Goal: Task Accomplishment & Management: Complete application form

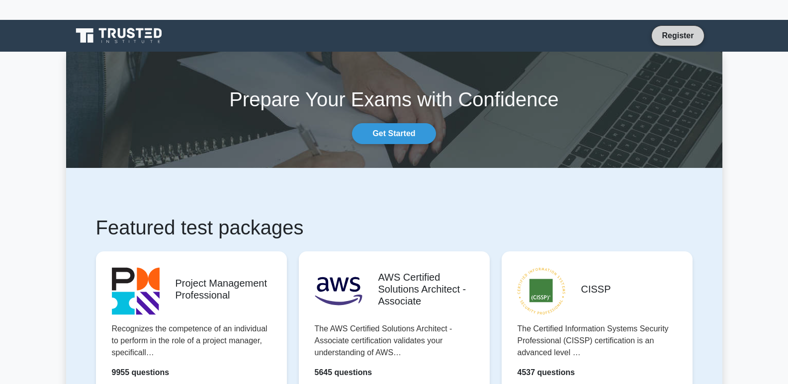
click at [672, 36] on link "Register" at bounding box center [678, 35] width 44 height 12
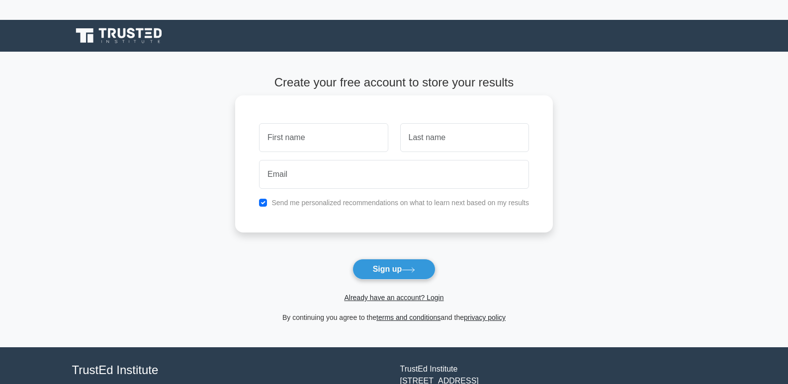
click at [321, 137] on input "text" at bounding box center [323, 137] width 129 height 29
type input "Alexander"
click at [413, 146] on input "text" at bounding box center [464, 137] width 129 height 29
type input "Thomas"
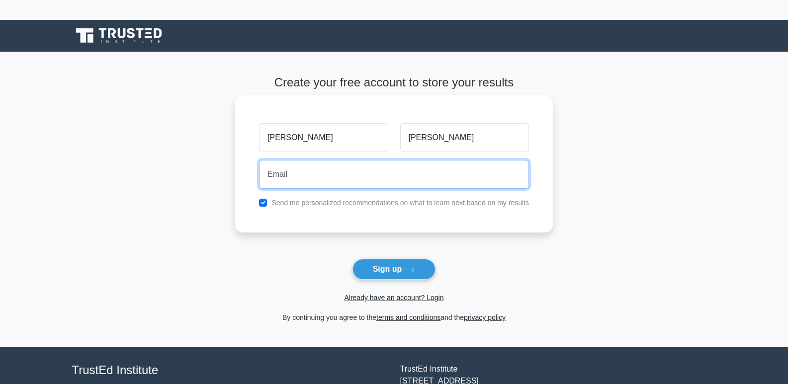
click at [299, 179] on input "email" at bounding box center [394, 174] width 270 height 29
type input "alexanderthomask43@gmail.com"
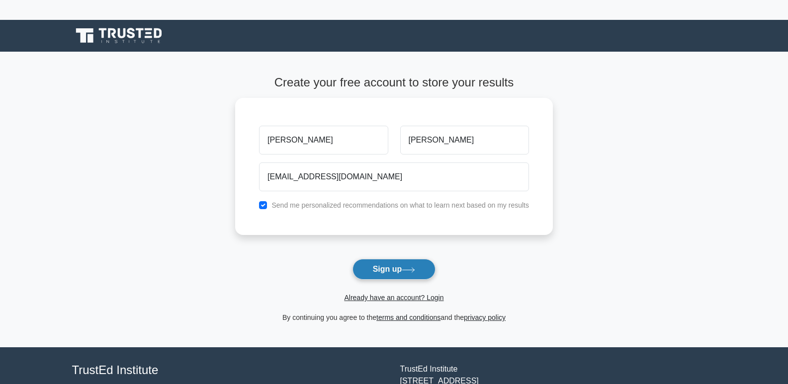
click at [384, 270] on button "Sign up" at bounding box center [395, 269] width 84 height 21
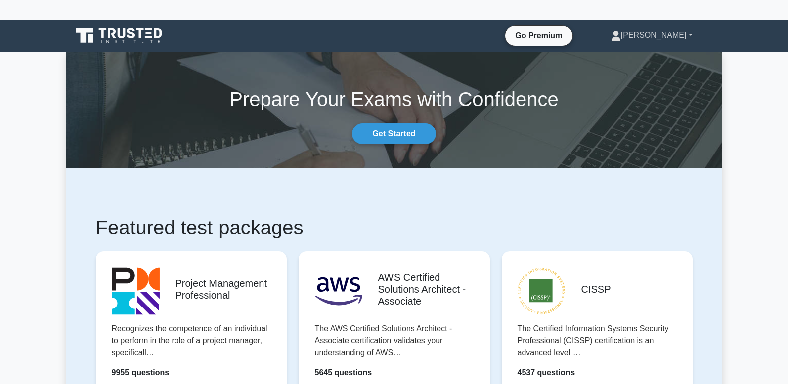
click at [660, 36] on link "Alexander" at bounding box center [651, 35] width 129 height 20
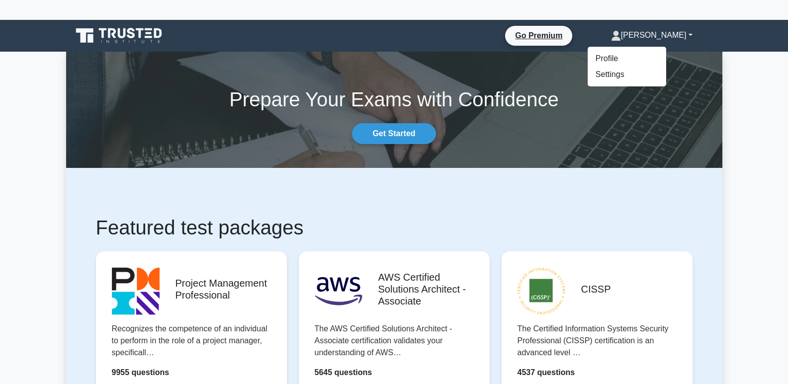
click at [712, 139] on div "Prepare Your Exams with Confidence Get Started" at bounding box center [394, 110] width 668 height 69
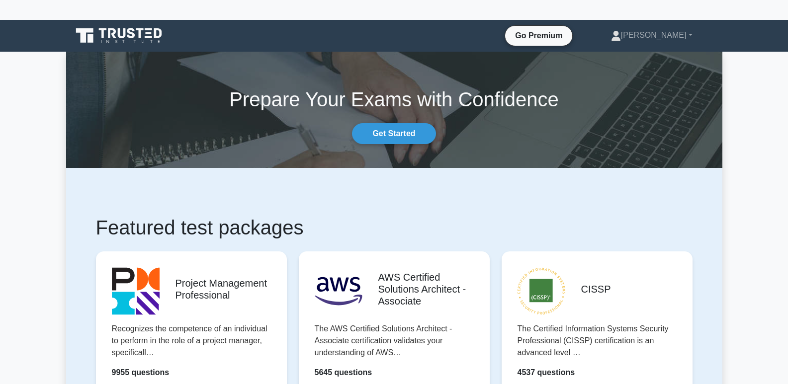
click at [129, 34] on icon at bounding box center [119, 35] width 95 height 19
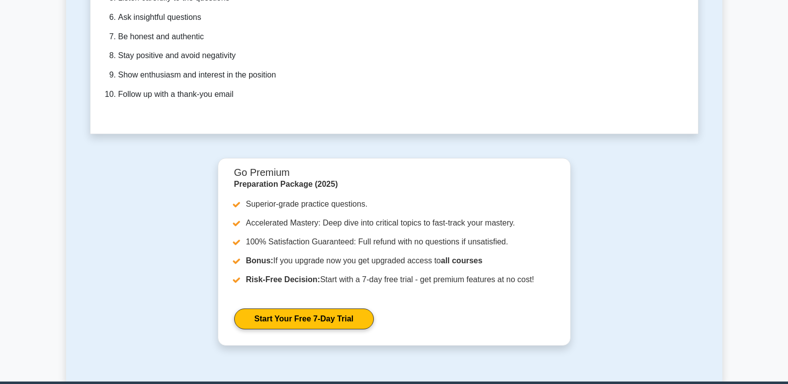
scroll to position [3030, 0]
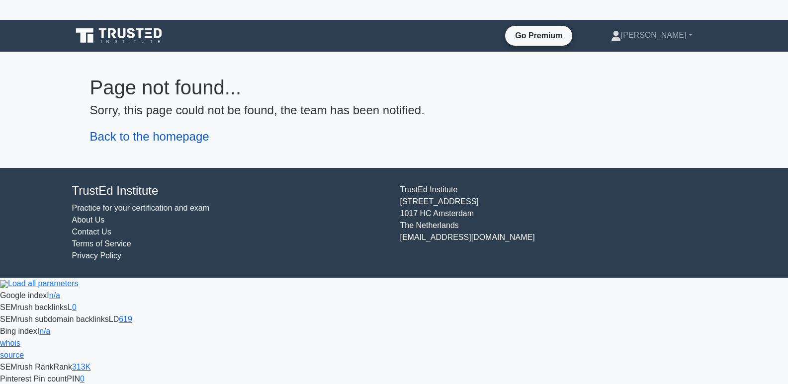
click at [119, 139] on link "Back to the homepage" at bounding box center [149, 136] width 119 height 13
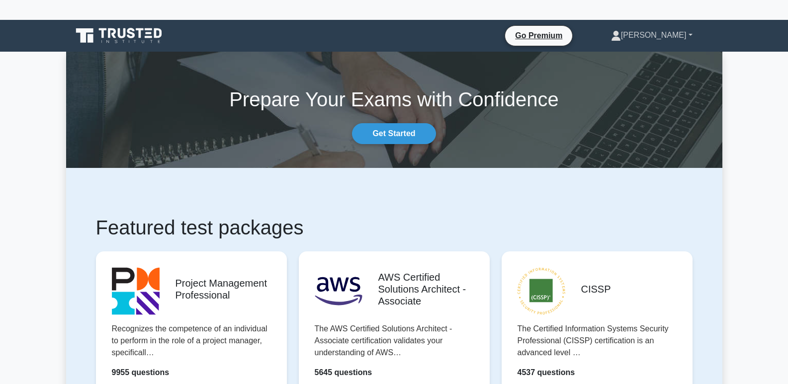
click at [657, 36] on link "[PERSON_NAME]" at bounding box center [651, 35] width 129 height 20
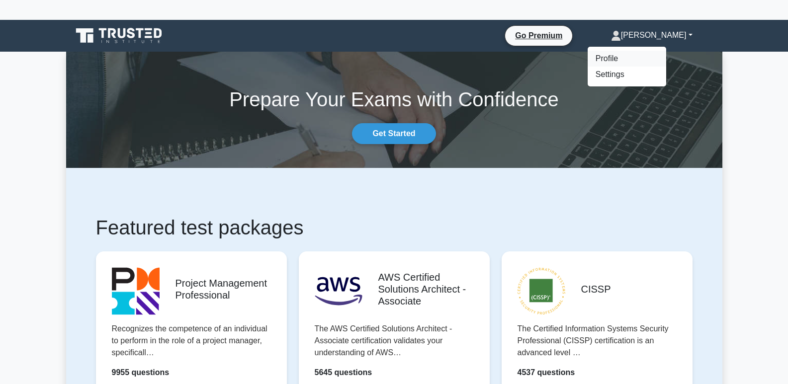
click at [632, 57] on link "Profile" at bounding box center [627, 59] width 79 height 16
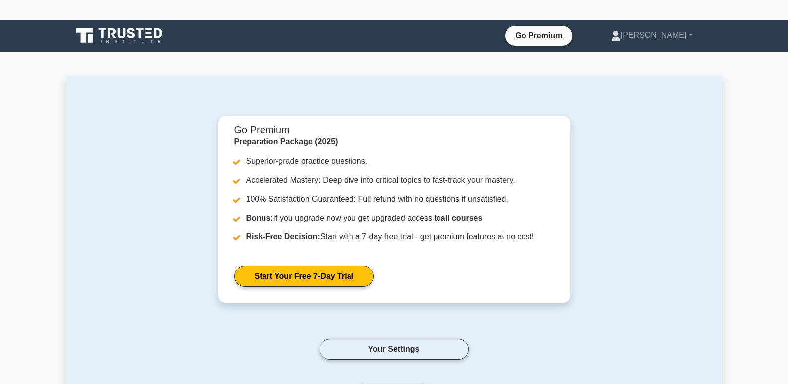
click at [163, 298] on div "Go Premium Preparation Package (2025) Superior-grade practice questions. Accele…" at bounding box center [394, 271] width 597 height 313
click at [116, 29] on icon at bounding box center [119, 35] width 95 height 19
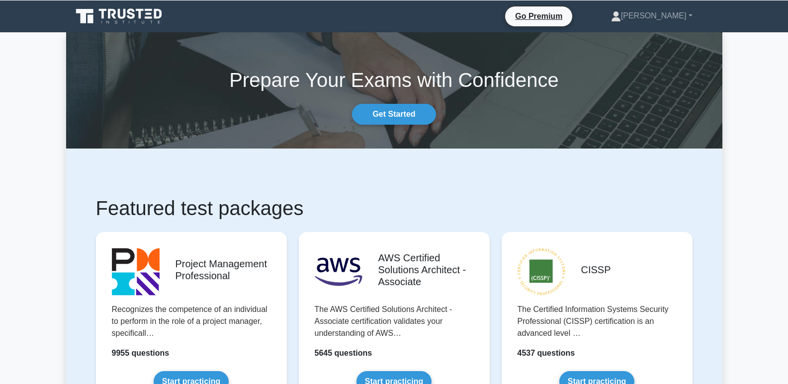
scroll to position [14, 0]
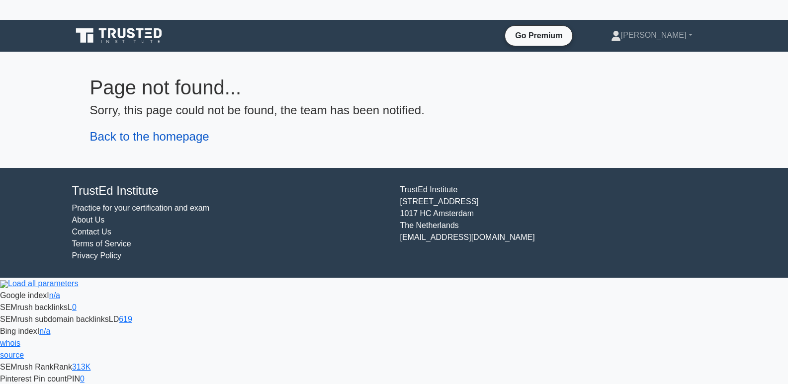
click at [157, 140] on link "Back to the homepage" at bounding box center [149, 136] width 119 height 13
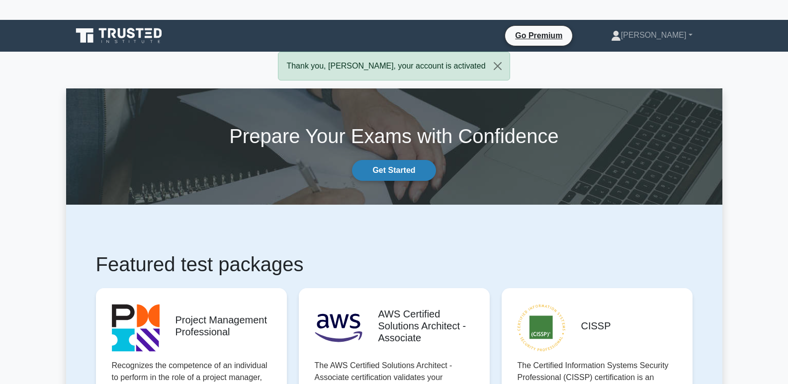
click at [381, 171] on link "Get Started" at bounding box center [394, 170] width 84 height 21
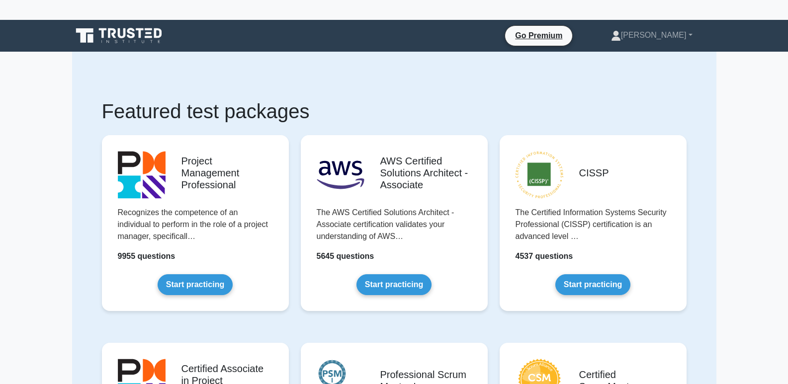
click at [116, 32] on icon at bounding box center [119, 35] width 95 height 19
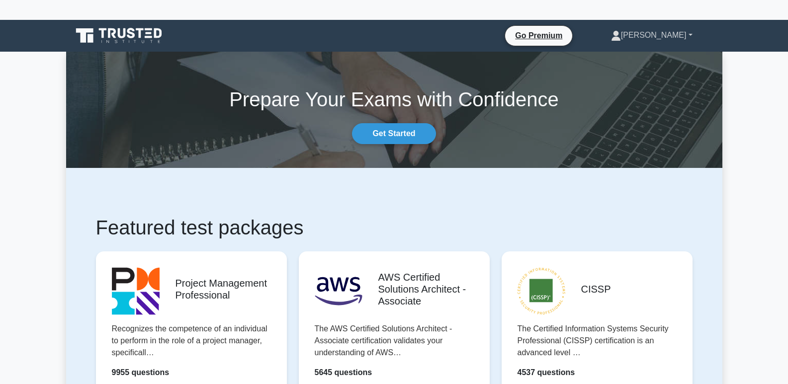
click at [672, 38] on link "[PERSON_NAME]" at bounding box center [651, 35] width 129 height 20
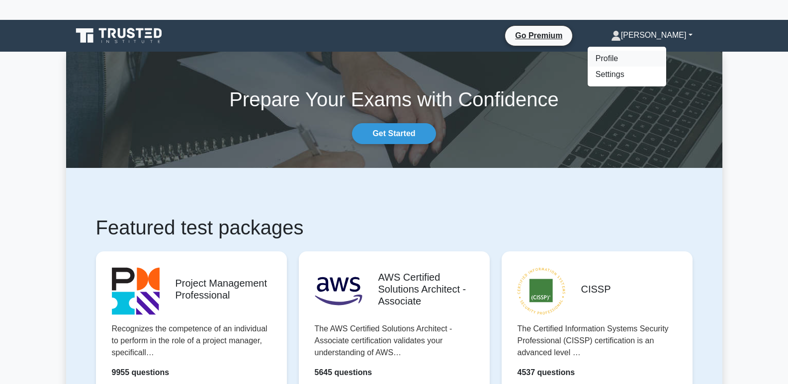
click at [633, 60] on link "Profile" at bounding box center [627, 59] width 79 height 16
